Goal: Use online tool/utility: Utilize a website feature to perform a specific function

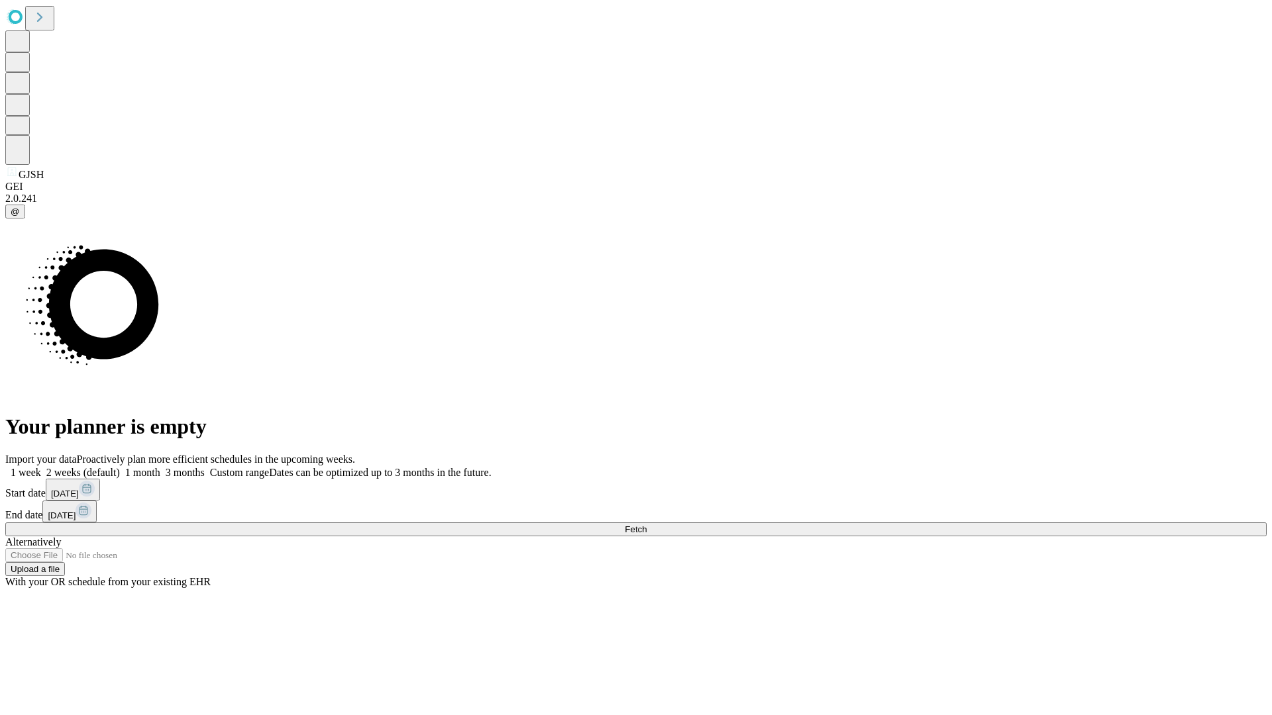
click at [160, 467] on label "1 month" at bounding box center [140, 472] width 40 height 11
click at [646, 525] on span "Fetch" at bounding box center [636, 530] width 22 height 10
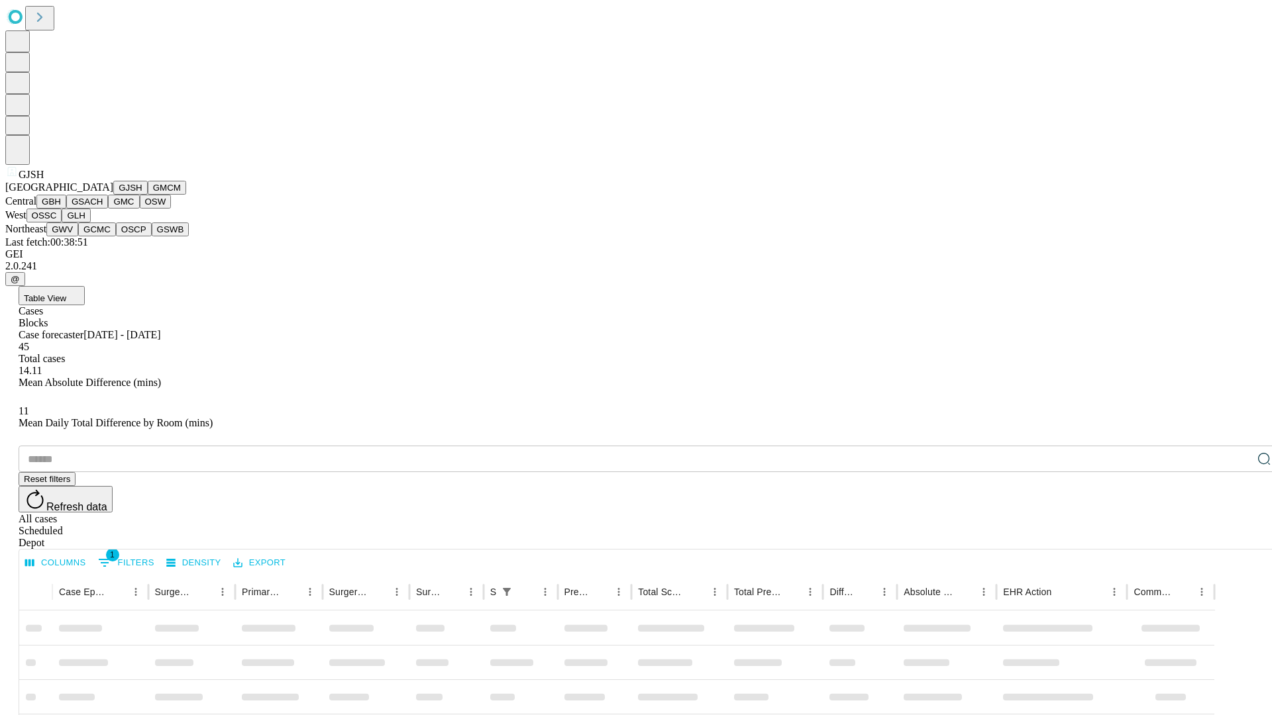
click at [148, 195] on button "GMCM" at bounding box center [167, 188] width 38 height 14
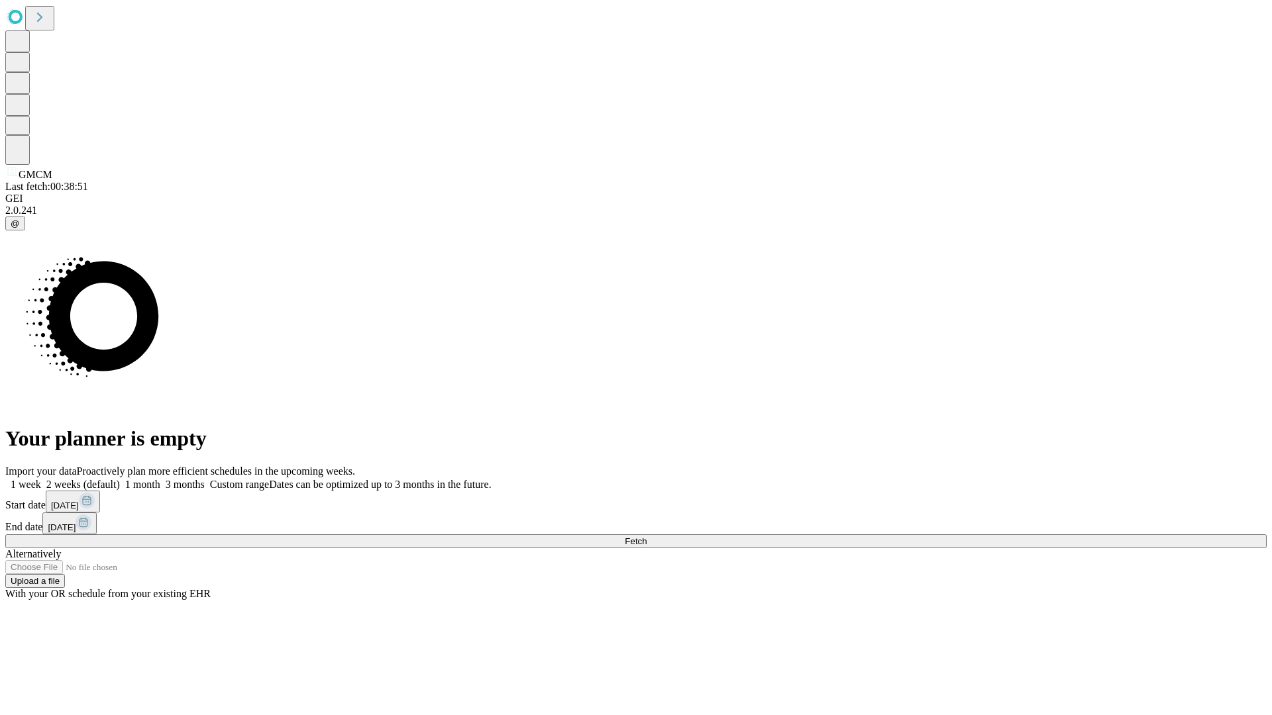
click at [160, 479] on label "1 month" at bounding box center [140, 484] width 40 height 11
click at [646, 537] on span "Fetch" at bounding box center [636, 542] width 22 height 10
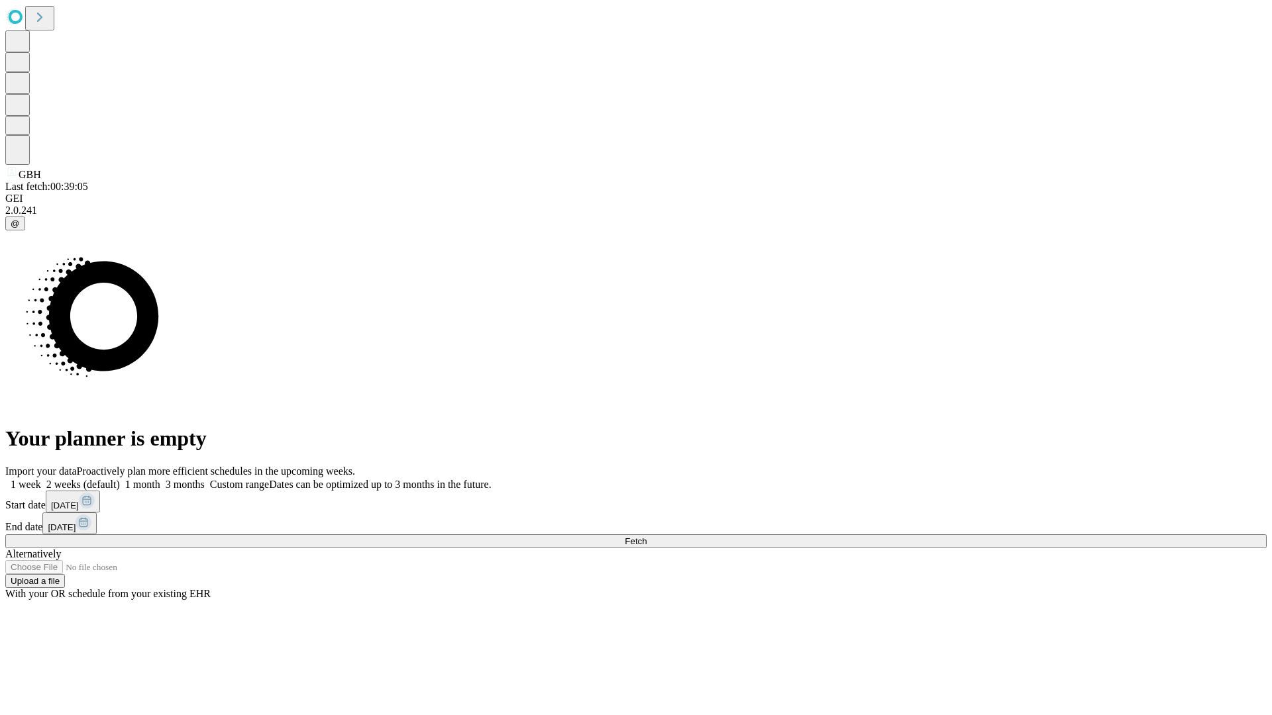
click at [160, 479] on label "1 month" at bounding box center [140, 484] width 40 height 11
click at [646, 537] on span "Fetch" at bounding box center [636, 542] width 22 height 10
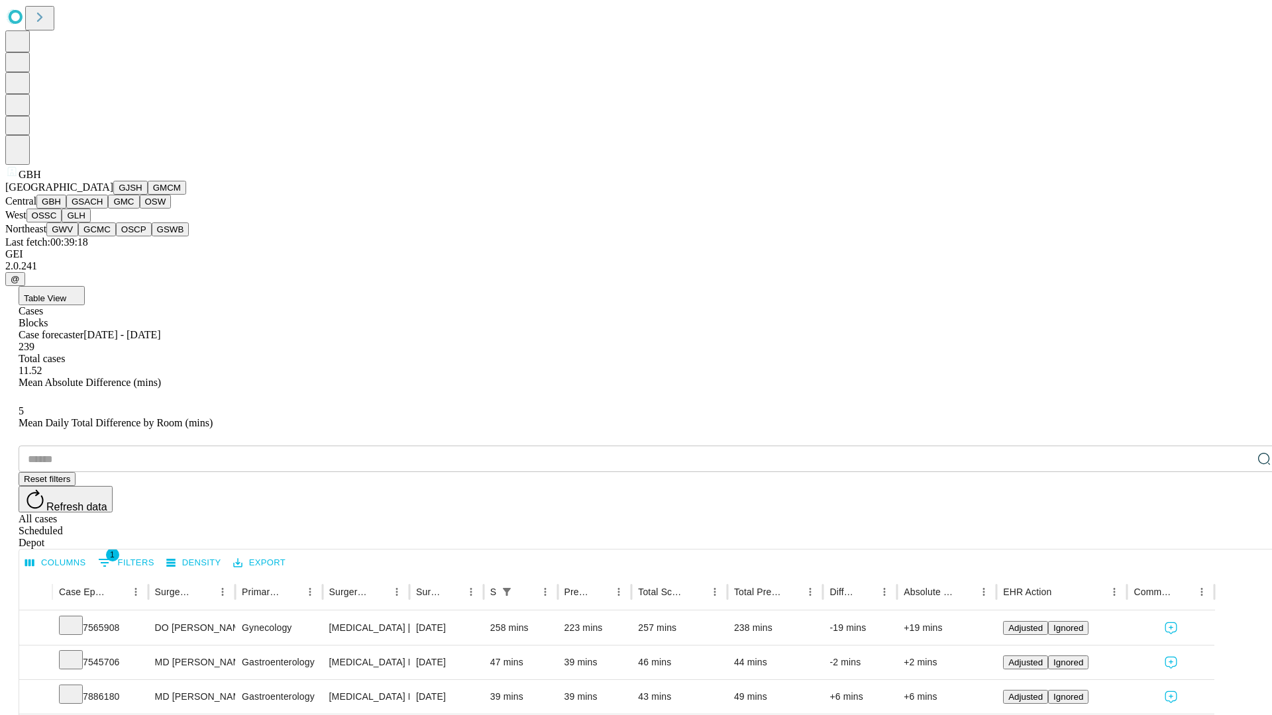
click at [103, 209] on button "GSACH" at bounding box center [87, 202] width 42 height 14
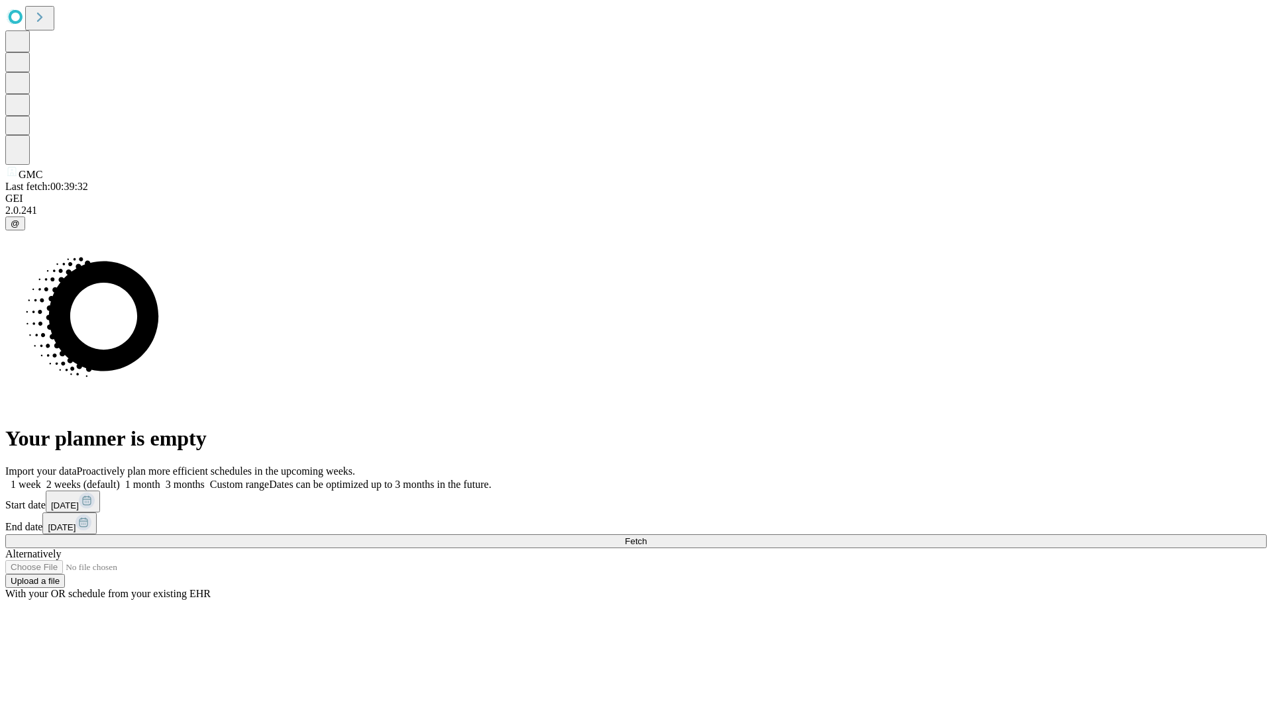
click at [160, 479] on label "1 month" at bounding box center [140, 484] width 40 height 11
click at [646, 537] on span "Fetch" at bounding box center [636, 542] width 22 height 10
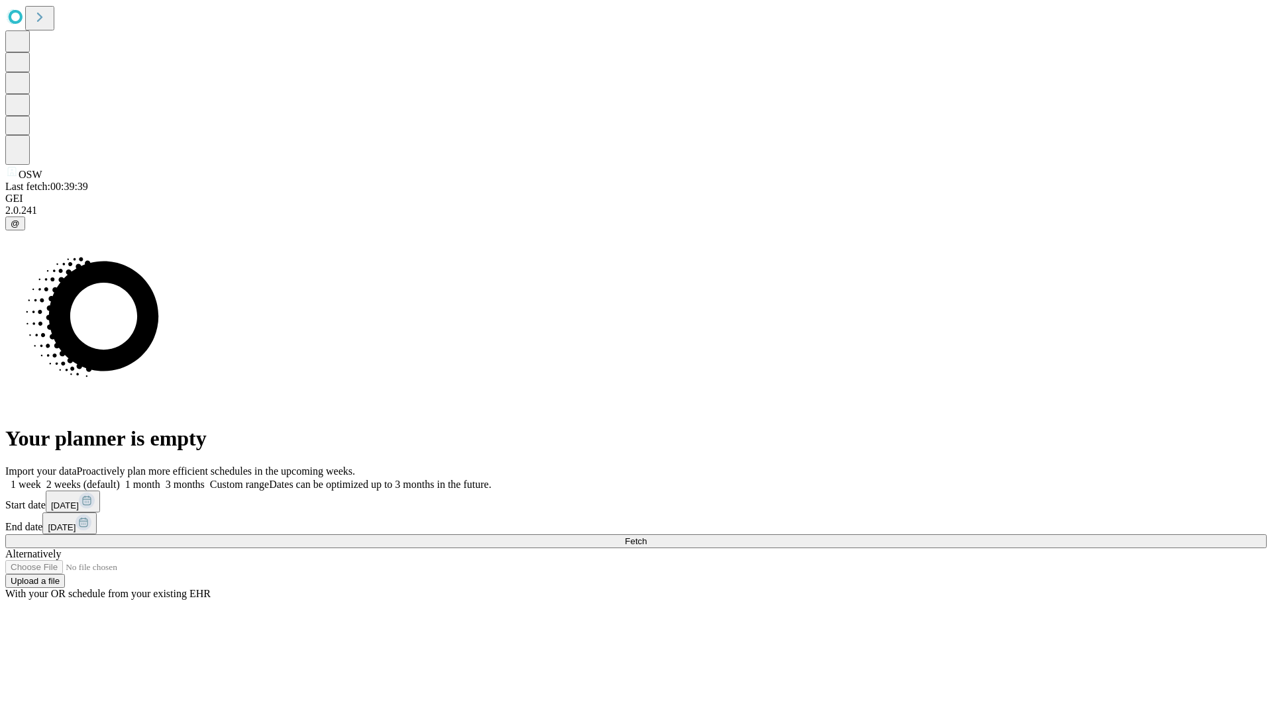
click at [160, 479] on label "1 month" at bounding box center [140, 484] width 40 height 11
click at [646, 537] on span "Fetch" at bounding box center [636, 542] width 22 height 10
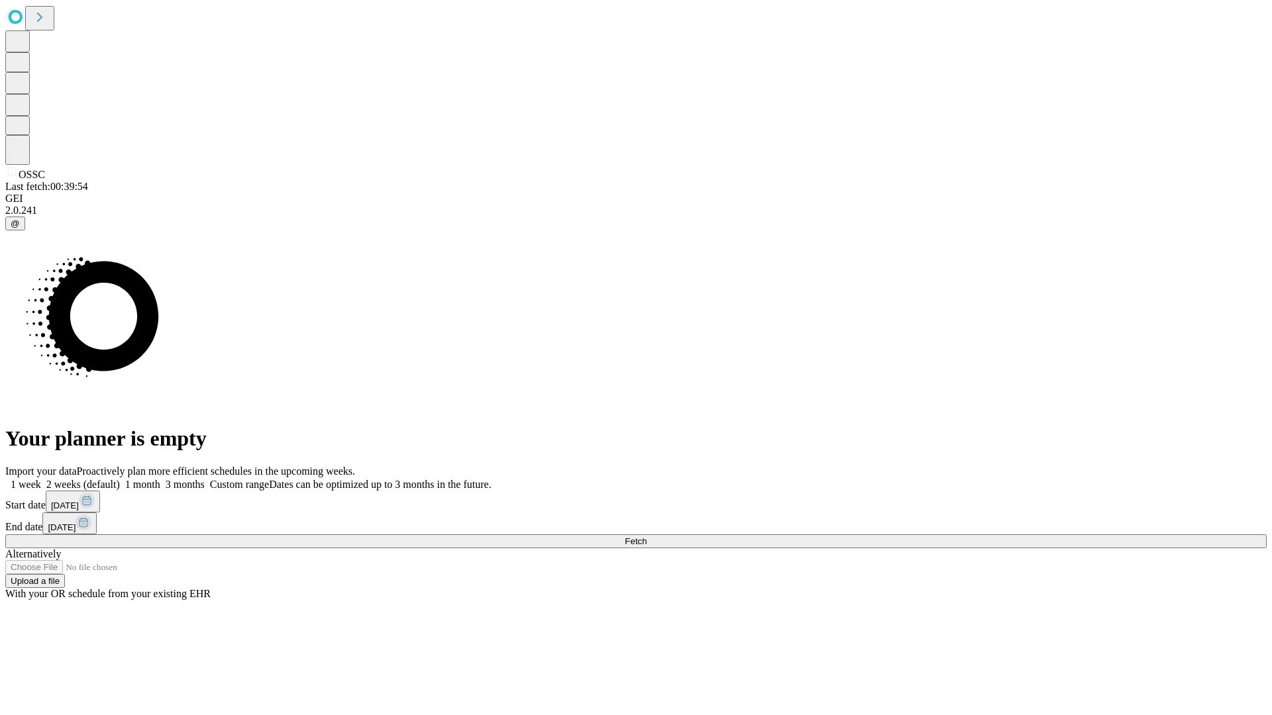
click at [160, 479] on label "1 month" at bounding box center [140, 484] width 40 height 11
click at [646, 537] on span "Fetch" at bounding box center [636, 542] width 22 height 10
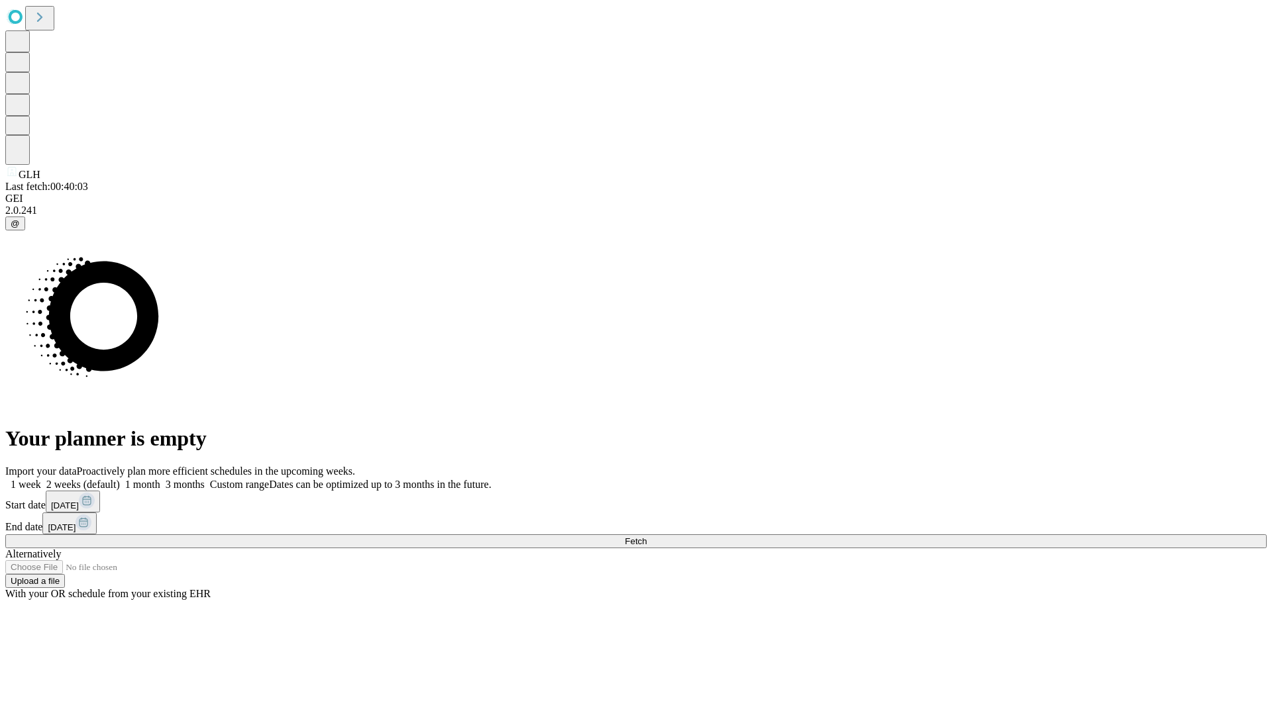
click at [160, 479] on label "1 month" at bounding box center [140, 484] width 40 height 11
click at [646, 537] on span "Fetch" at bounding box center [636, 542] width 22 height 10
click at [160, 479] on label "1 month" at bounding box center [140, 484] width 40 height 11
click at [646, 537] on span "Fetch" at bounding box center [636, 542] width 22 height 10
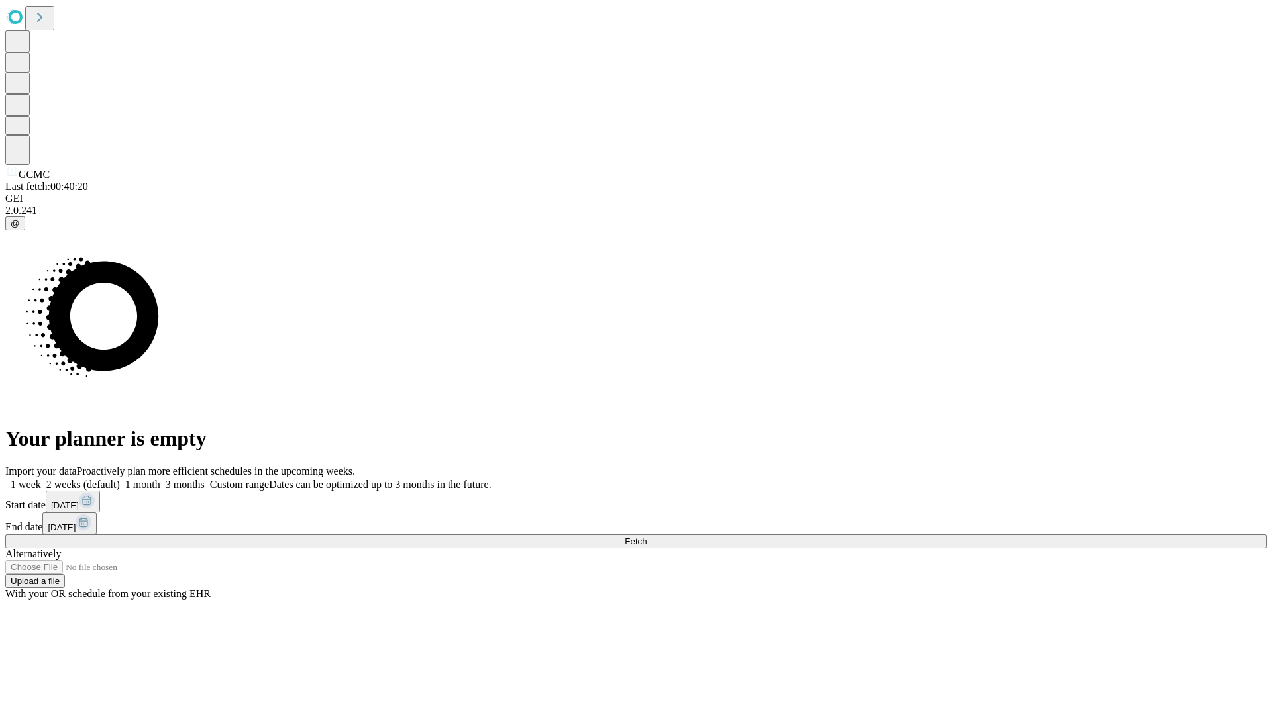
click at [646, 537] on span "Fetch" at bounding box center [636, 542] width 22 height 10
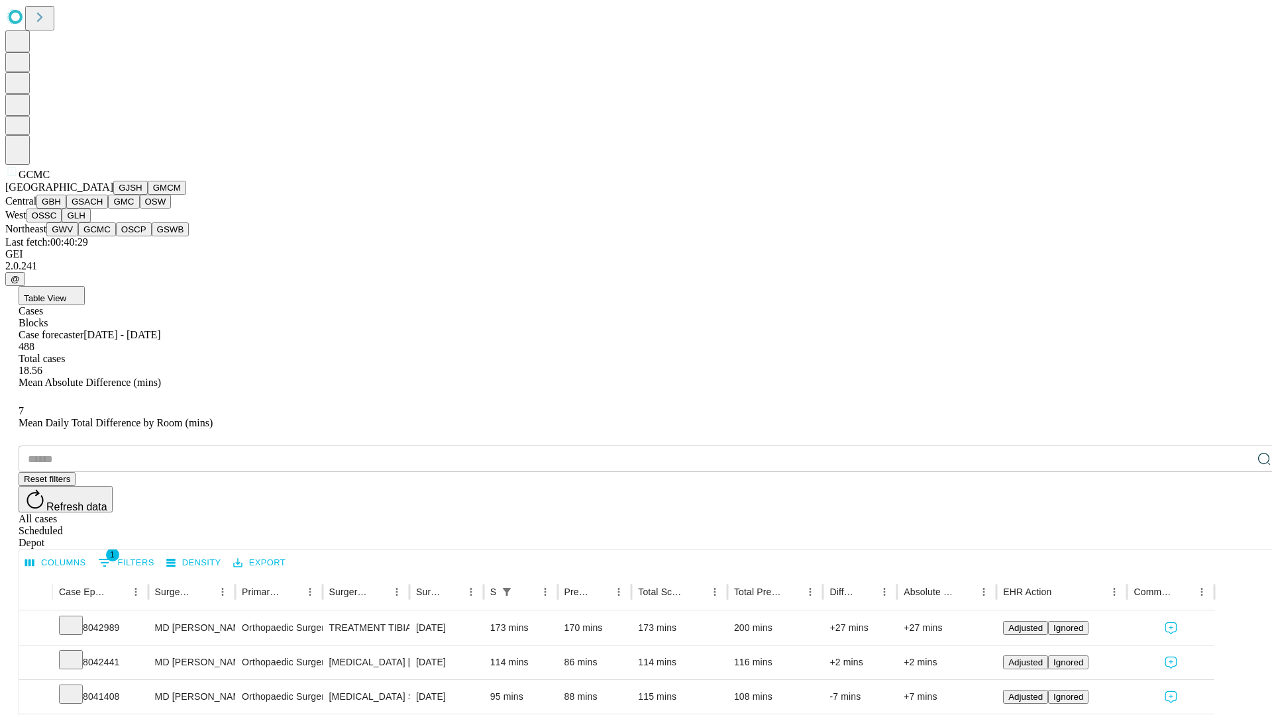
click at [116, 236] on button "OSCP" at bounding box center [134, 230] width 36 height 14
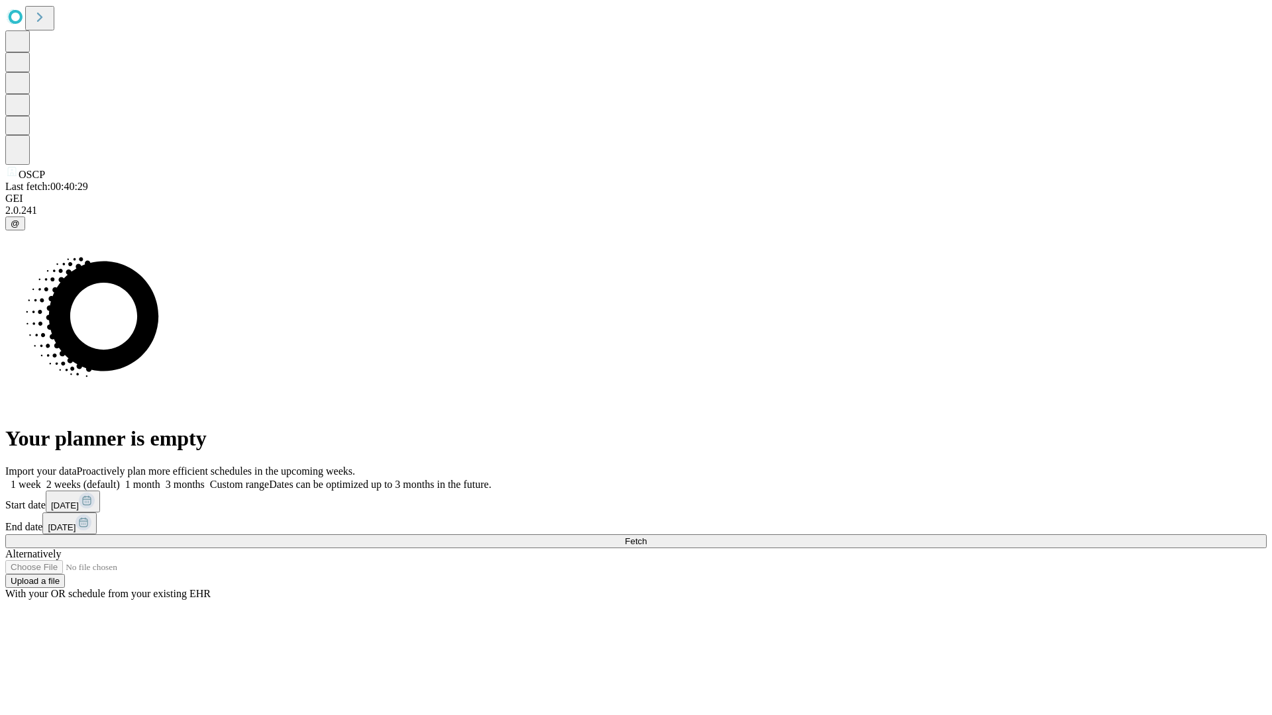
click at [160, 479] on label "1 month" at bounding box center [140, 484] width 40 height 11
click at [646, 537] on span "Fetch" at bounding box center [636, 542] width 22 height 10
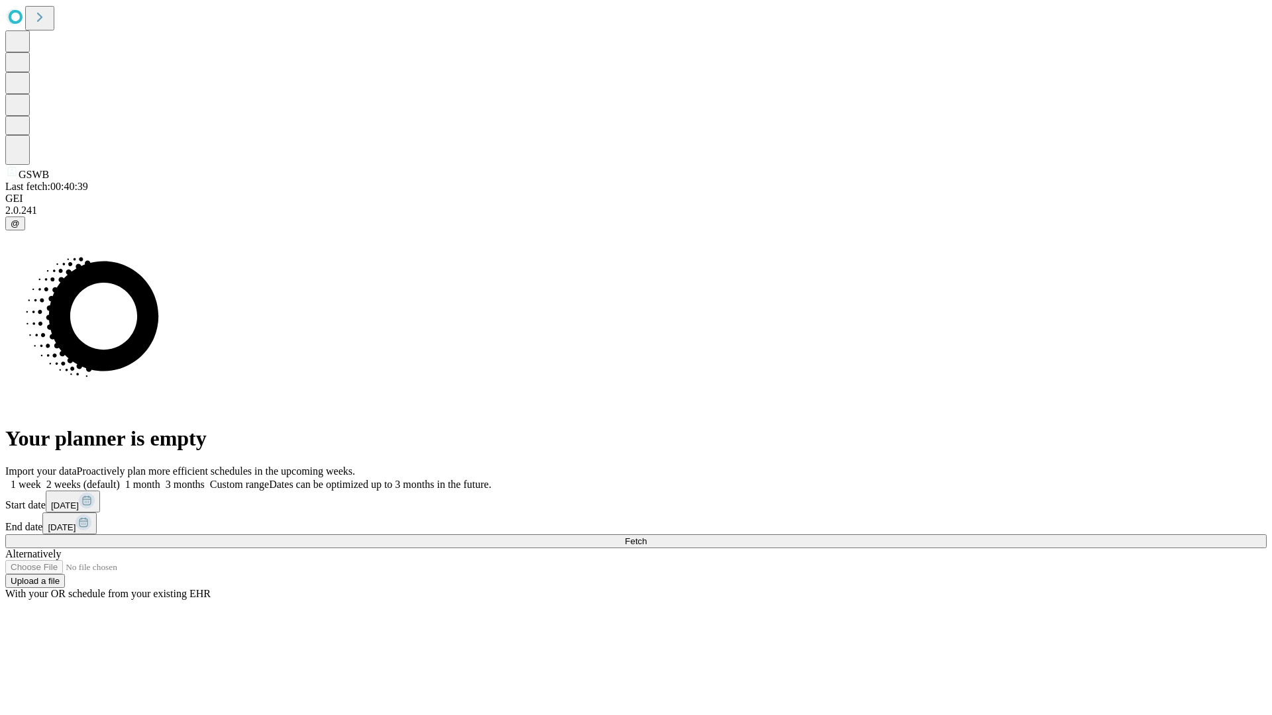
click at [646, 537] on span "Fetch" at bounding box center [636, 542] width 22 height 10
